Goal: Task Accomplishment & Management: Manage account settings

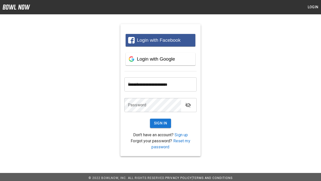
type input "**********"
click at [161, 123] on button "Sign In" at bounding box center [160, 122] width 21 height 9
